Goal: Transaction & Acquisition: Subscribe to service/newsletter

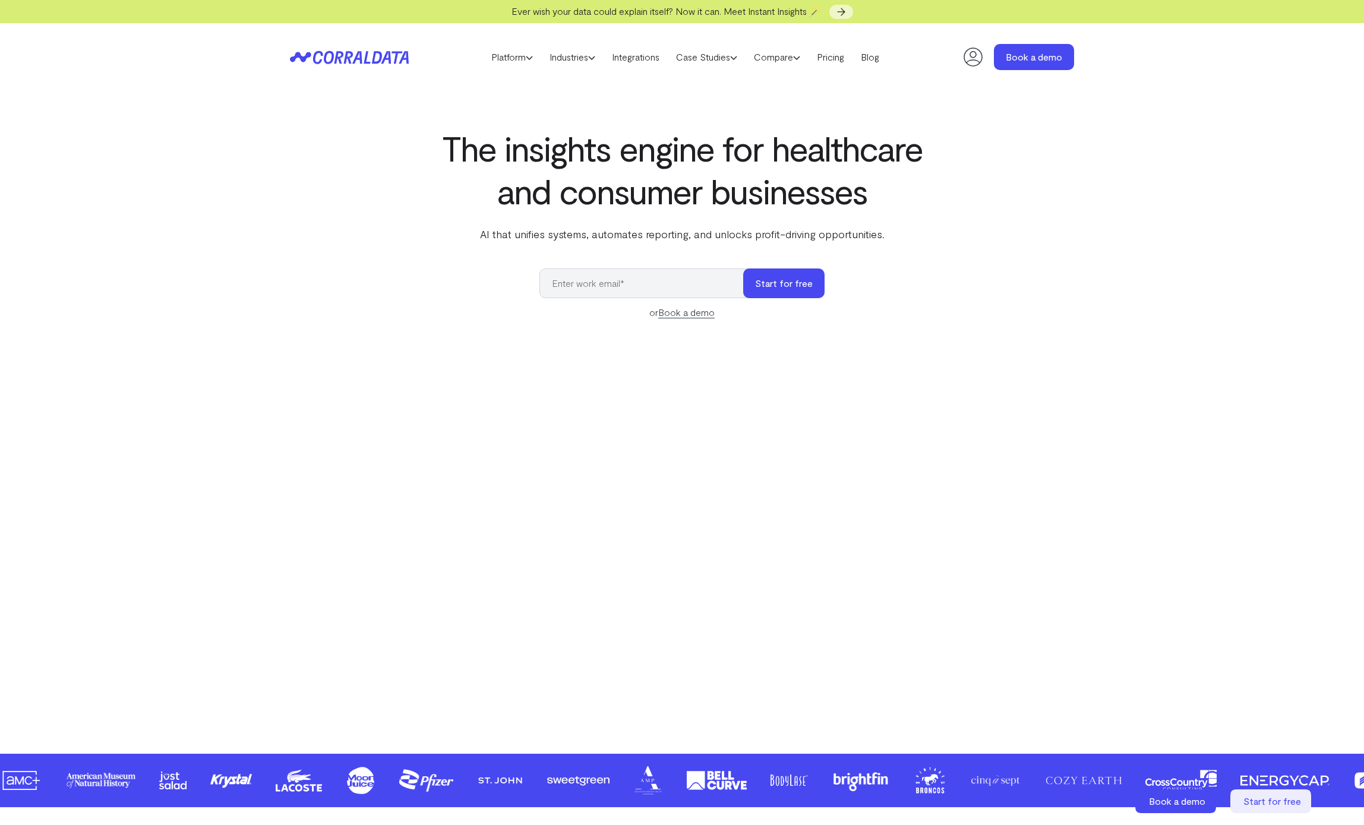
click at [982, 50] on icon at bounding box center [973, 57] width 24 height 24
click at [970, 53] on icon at bounding box center [972, 57] width 19 height 19
click at [613, 281] on input "email" at bounding box center [647, 283] width 216 height 30
type input "[EMAIL_ADDRESS][DOMAIN_NAME]"
click at [785, 284] on button "Start for free" at bounding box center [783, 283] width 81 height 30
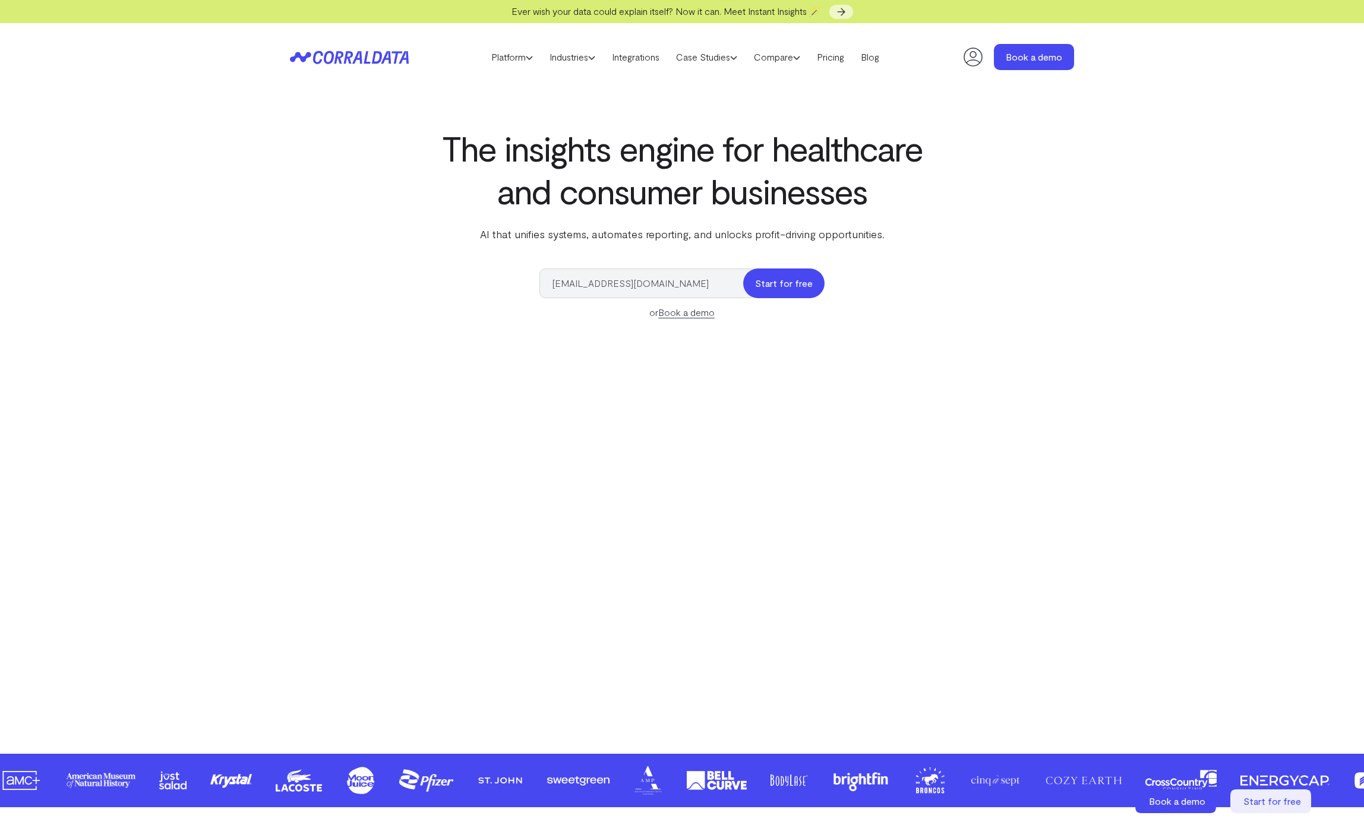
click at [767, 282] on button "Start for free" at bounding box center [783, 283] width 81 height 30
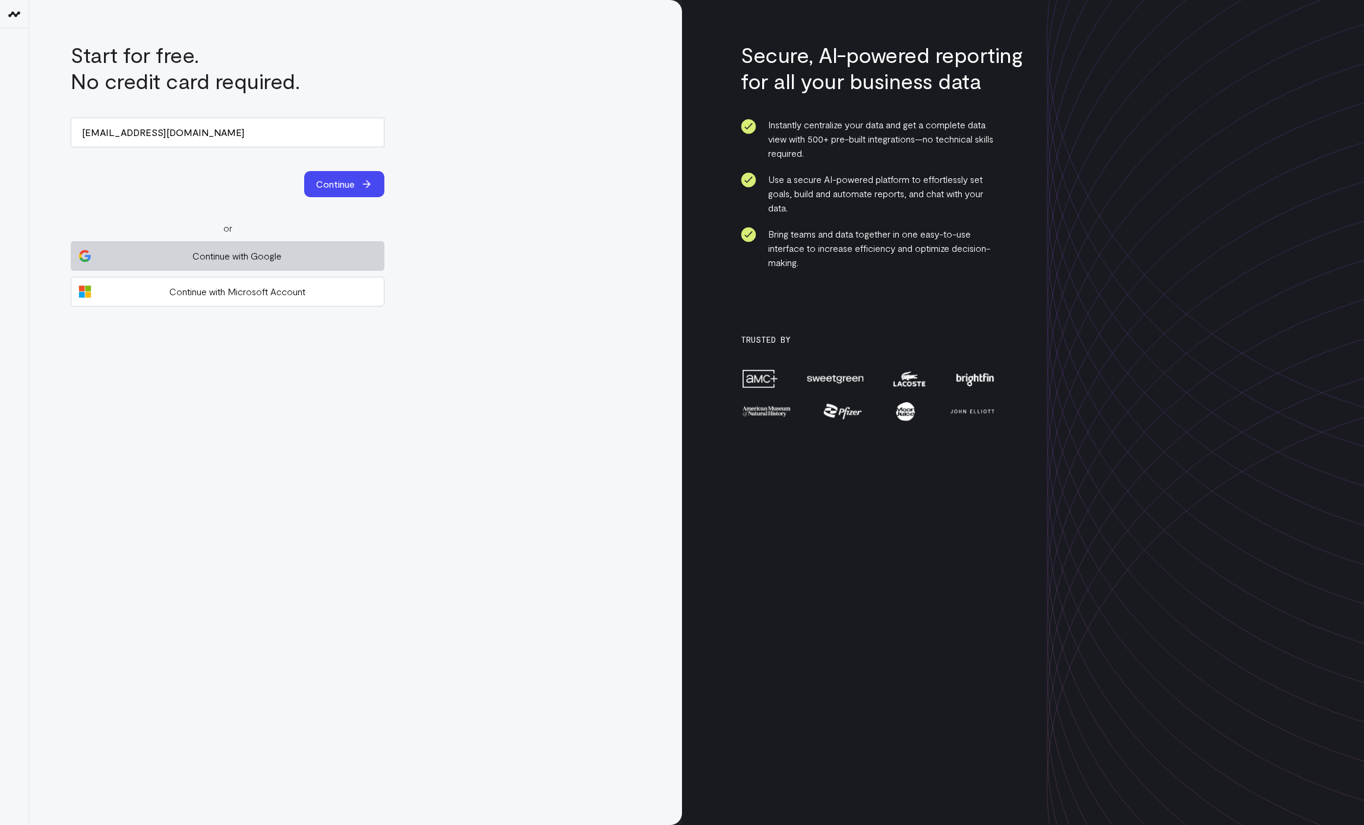
click at [280, 259] on span "Continue with Google" at bounding box center [236, 256] width 279 height 14
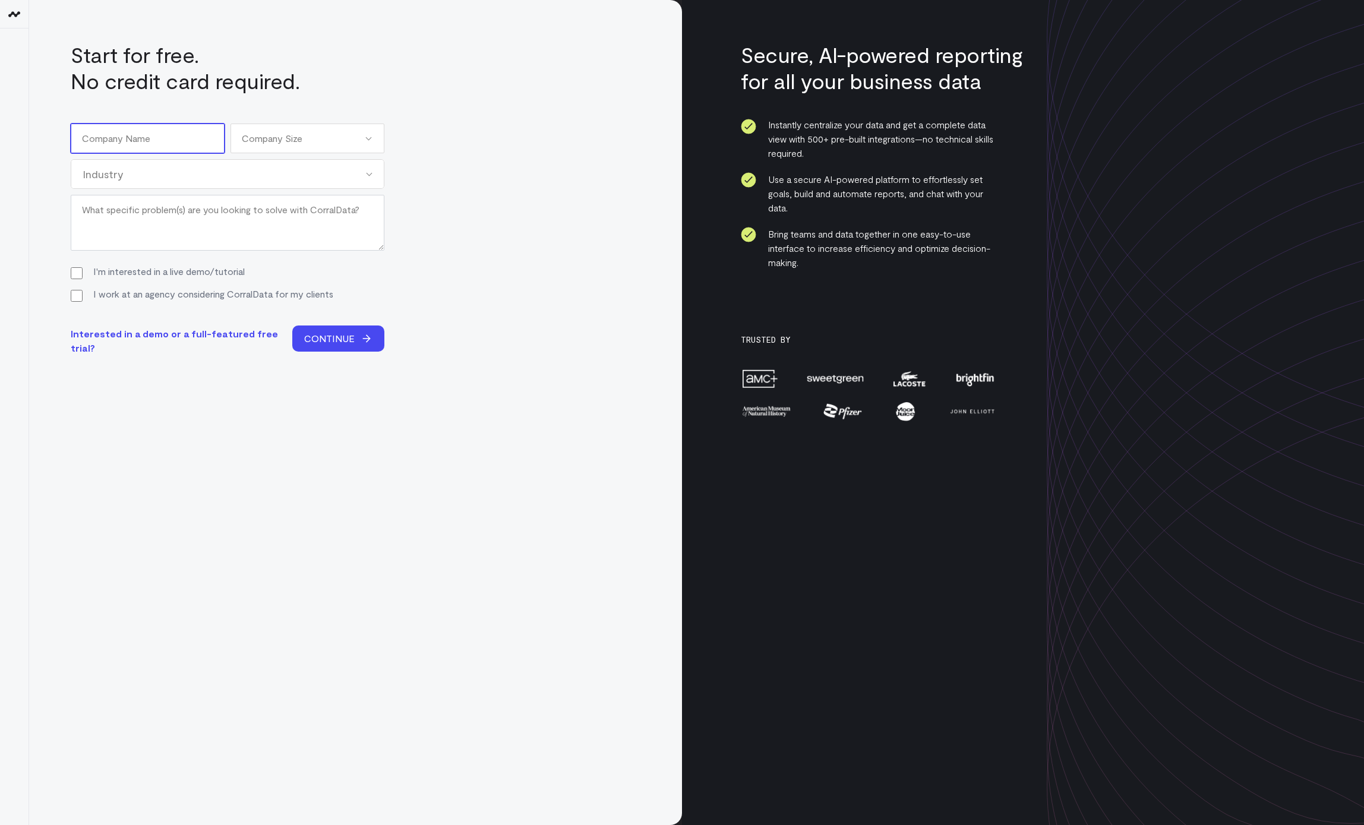
click at [178, 141] on input "Company Name (Required)" at bounding box center [148, 139] width 154 height 30
type input "A"
type input "Amini &"
